Goal: Task Accomplishment & Management: Check status

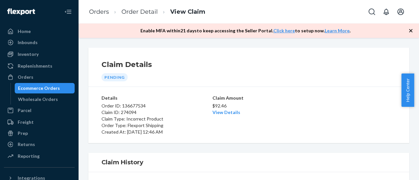
click at [22, 77] on div "Orders" at bounding box center [26, 77] width 16 height 7
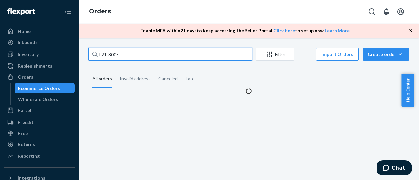
drag, startPoint x: 127, startPoint y: 55, endPoint x: 89, endPoint y: 55, distance: 38.0
click at [89, 55] on input "F21-8005" at bounding box center [170, 54] width 164 height 13
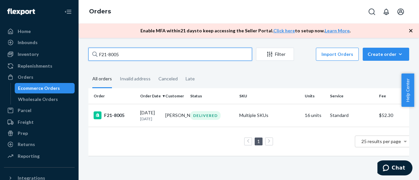
paste input "741"
type input "F21-7415"
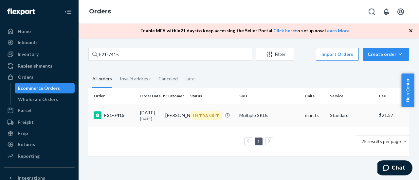
click at [117, 119] on div "F21-7415" at bounding box center [114, 116] width 41 height 8
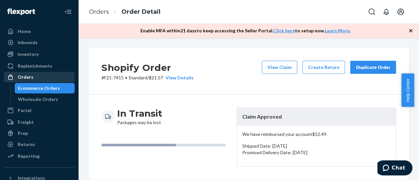
click at [24, 79] on div "Orders" at bounding box center [26, 77] width 16 height 7
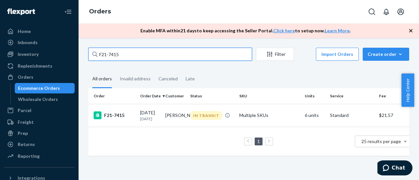
drag, startPoint x: 119, startPoint y: 55, endPoint x: 97, endPoint y: 52, distance: 22.1
click at [97, 52] on div "F21-7415" at bounding box center [170, 54] width 164 height 13
drag, startPoint x: 97, startPoint y: 52, endPoint x: 212, endPoint y: 54, distance: 115.0
click at [212, 54] on input "F21-7415" at bounding box center [170, 54] width 164 height 13
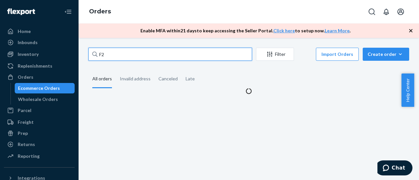
type input "F"
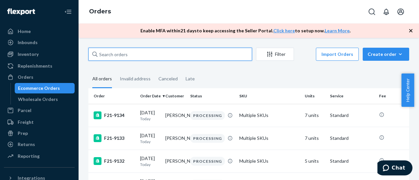
click at [190, 55] on input "text" at bounding box center [170, 54] width 164 height 13
paste input "F21-8468"
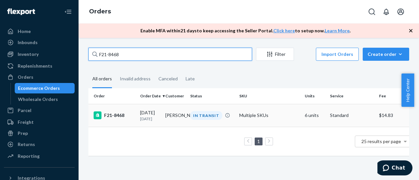
type input "F21-8468"
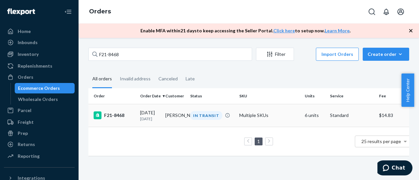
click at [114, 117] on div "F21-8468" at bounding box center [114, 116] width 41 height 8
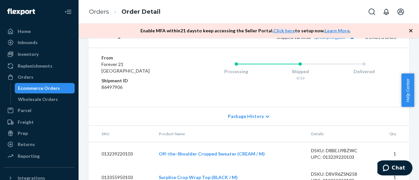
scroll to position [426, 0]
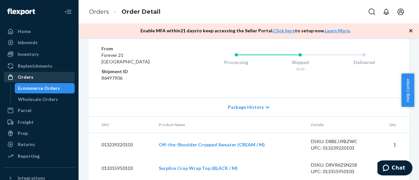
click at [16, 78] on div at bounding box center [12, 77] width 10 height 7
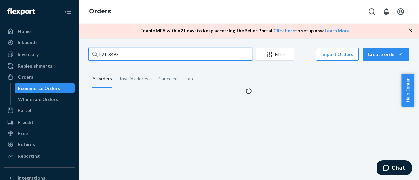
drag, startPoint x: 123, startPoint y: 55, endPoint x: 85, endPoint y: 54, distance: 38.0
click at [85, 54] on div "F21-8468 Filter Import Orders Create order Ecommerce order Removal order All or…" at bounding box center [249, 71] width 331 height 47
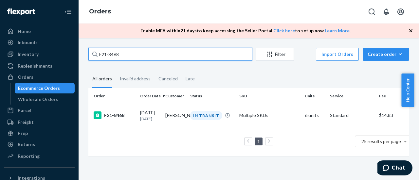
paste input "3"
type input "F21-8438"
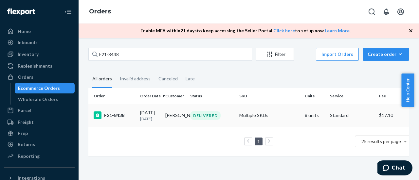
click at [116, 115] on div "F21-8438" at bounding box center [114, 116] width 41 height 8
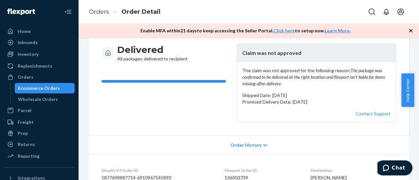
scroll to position [65, 0]
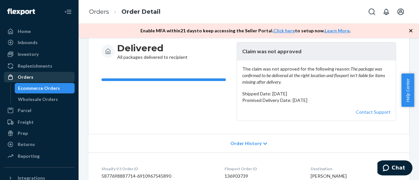
click at [24, 76] on div "Orders" at bounding box center [26, 77] width 16 height 7
